Goal: Find specific page/section: Find specific page/section

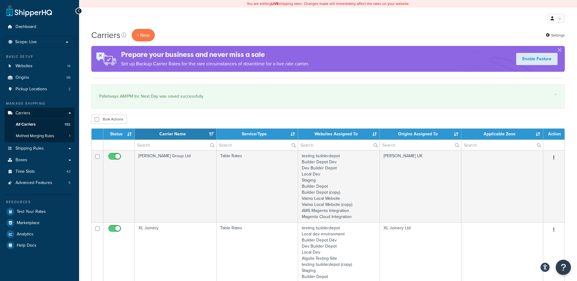
select select "15"
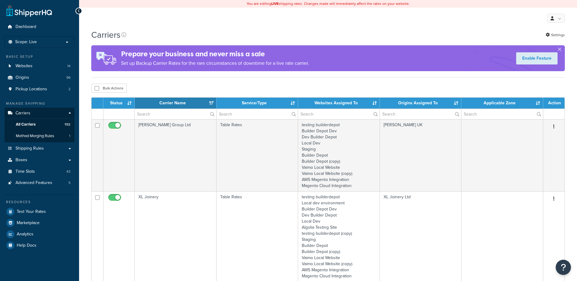
select select "15"
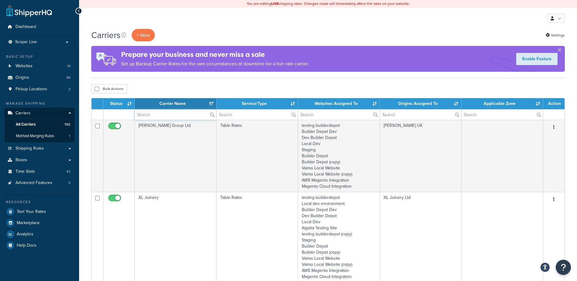
click at [156, 115] on input "text" at bounding box center [176, 115] width 82 height 10
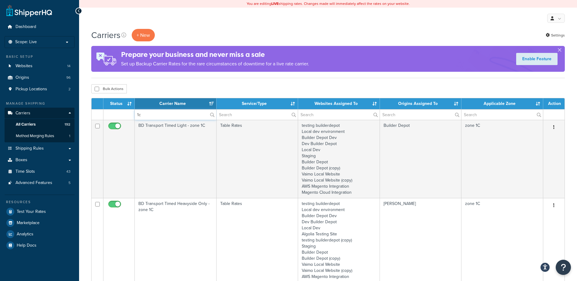
type input "1c"
click at [23, 112] on span "Carriers" at bounding box center [23, 113] width 15 height 5
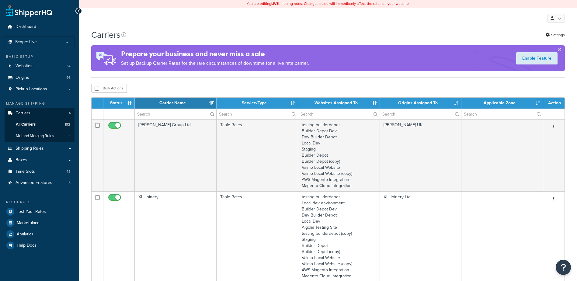
select select "15"
